Goal: Information Seeking & Learning: Learn about a topic

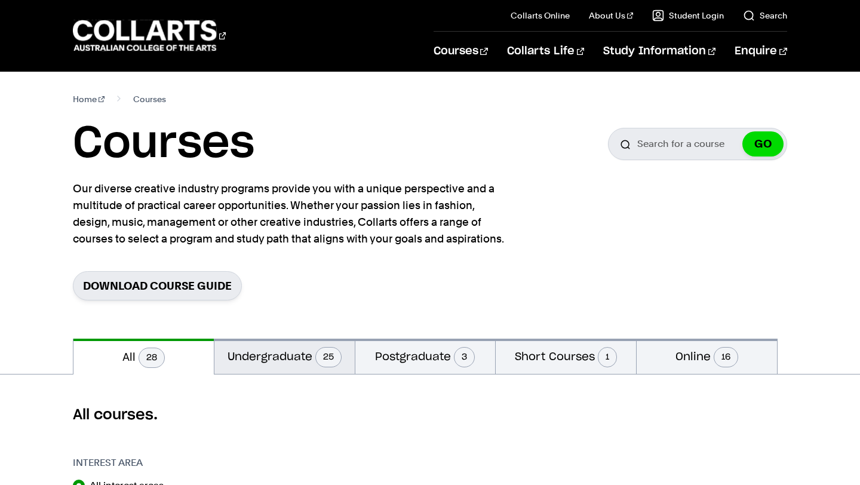
click at [308, 364] on button "Undergraduate 25" at bounding box center [284, 356] width 140 height 35
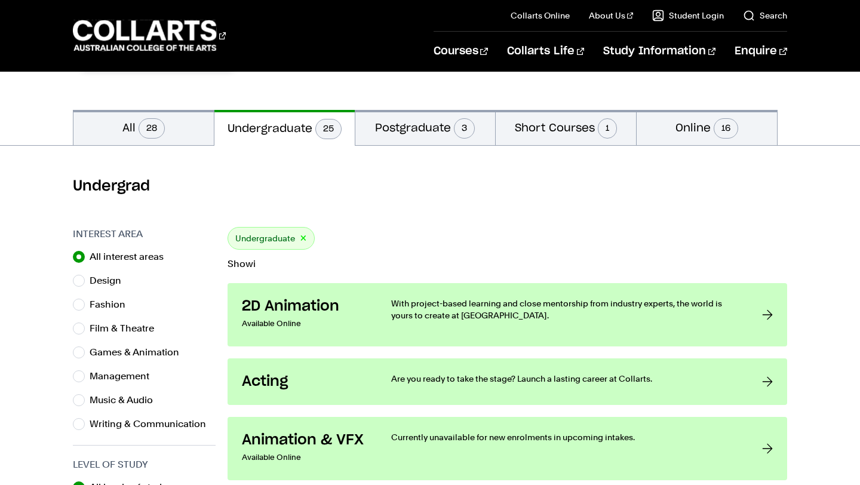
scroll to position [229, 0]
click at [101, 300] on label "Fashion" at bounding box center [112, 304] width 45 height 17
click at [85, 300] on input "Fashion" at bounding box center [79, 304] width 12 height 12
radio input "true"
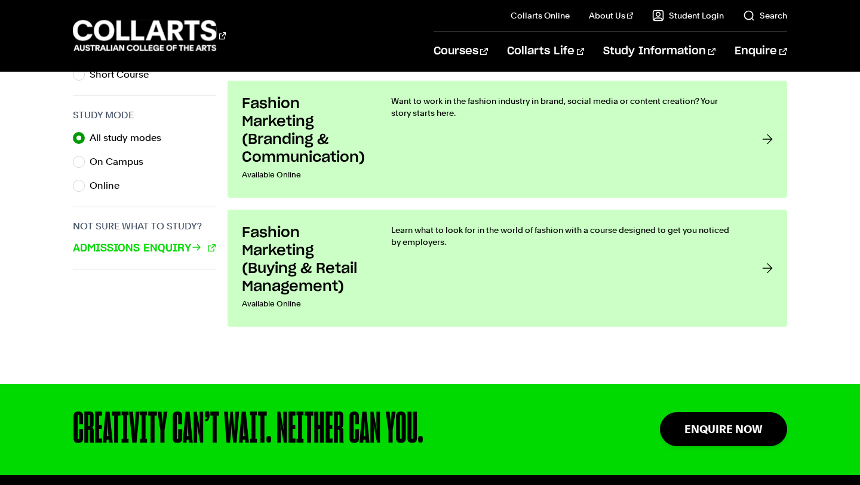
scroll to position [724, 0]
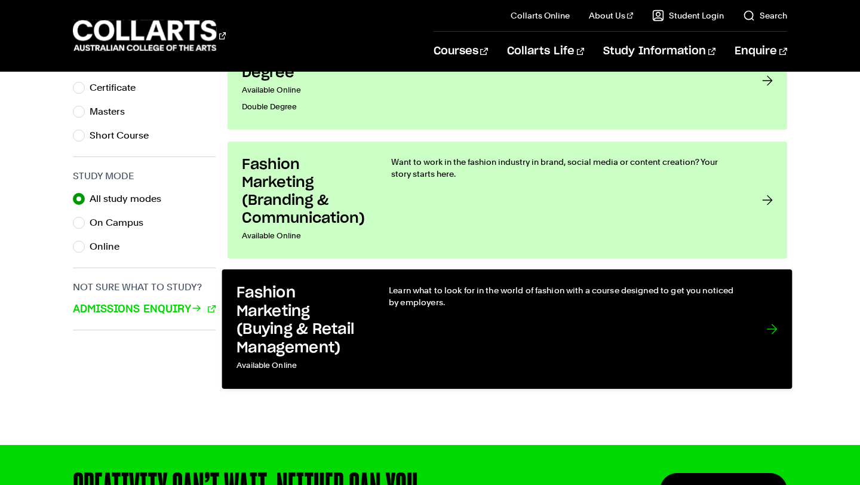
click at [435, 325] on div "Learn what to look for in the world of fashion with a course designed to get yo…" at bounding box center [565, 329] width 353 height 90
